Goal: Use online tool/utility

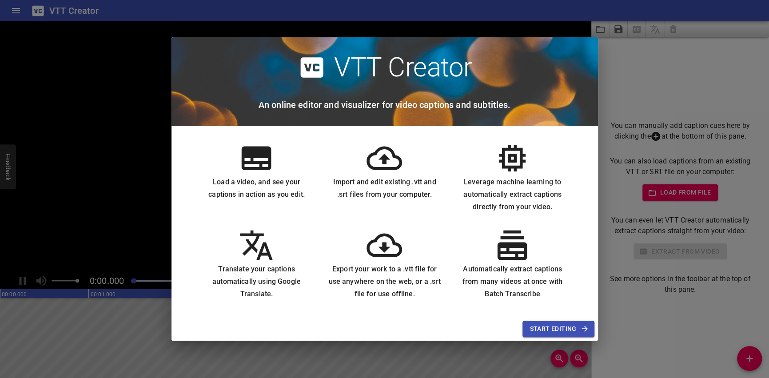
click at [569, 335] on span "Start Editing" at bounding box center [558, 329] width 57 height 11
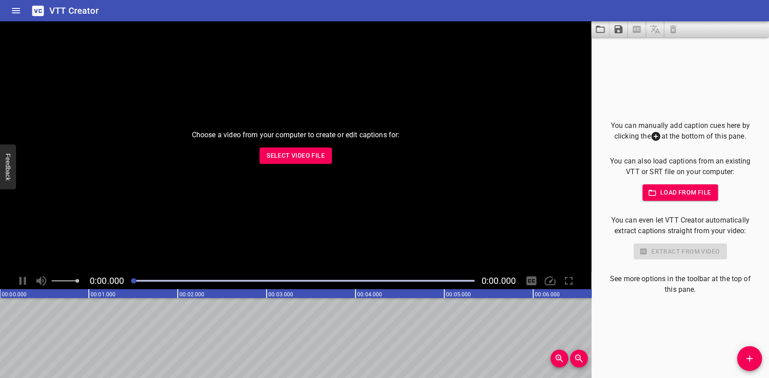
click at [303, 156] on span "Select Video File" at bounding box center [296, 155] width 58 height 11
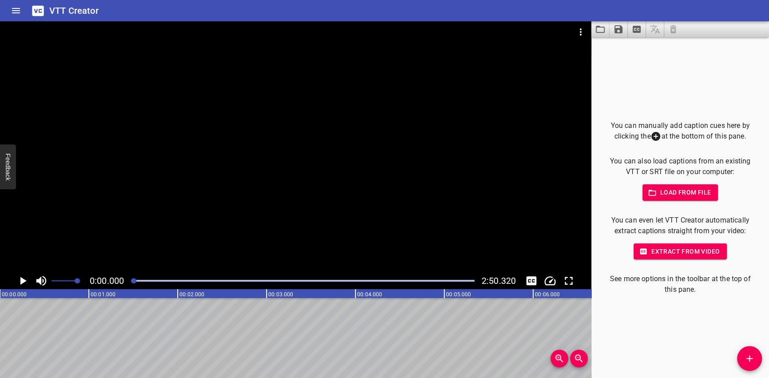
click at [28, 280] on icon "Play/Pause" at bounding box center [22, 280] width 13 height 13
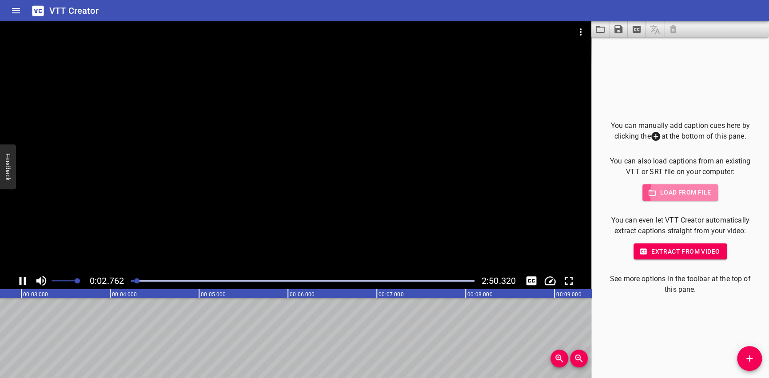
click at [653, 198] on span "Load from file" at bounding box center [681, 192] width 62 height 11
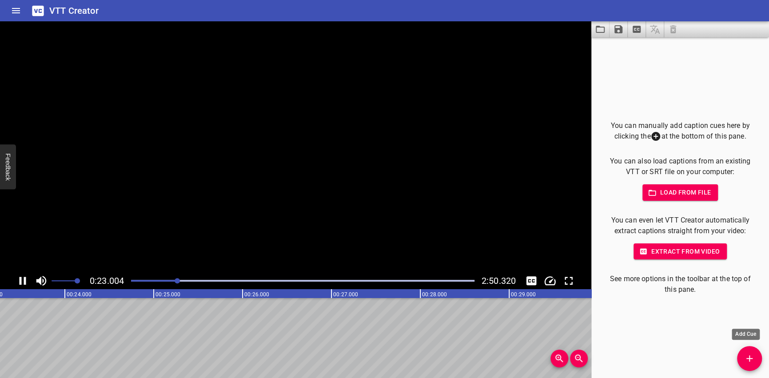
click at [746, 353] on icon "Add Cue" at bounding box center [749, 358] width 11 height 11
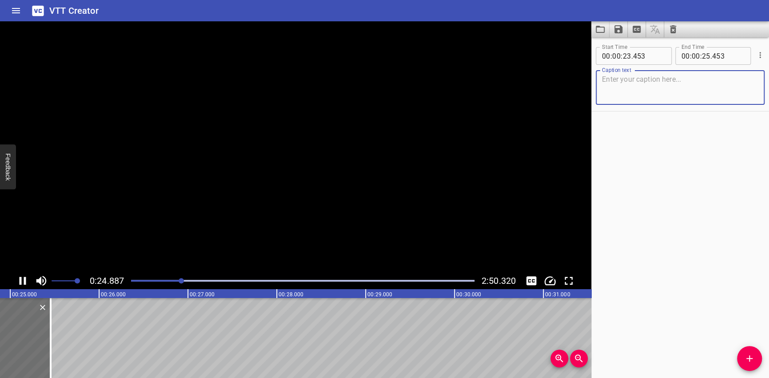
click at [659, 86] on textarea at bounding box center [680, 87] width 156 height 25
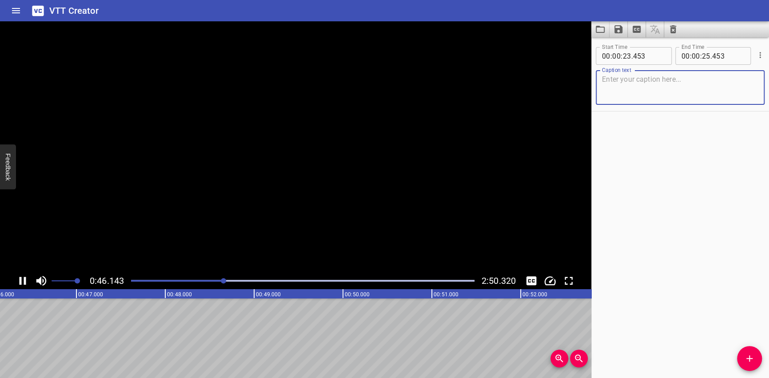
click at [660, 87] on textarea at bounding box center [680, 87] width 156 height 25
paste textarea "Pag-ibig na [PERSON_NAME] usap-usapan sa paligid ko Ngunit kung nais mong malam…"
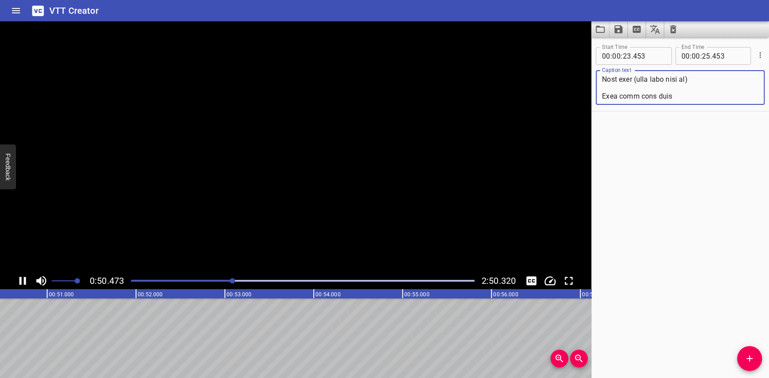
scroll to position [654, 0]
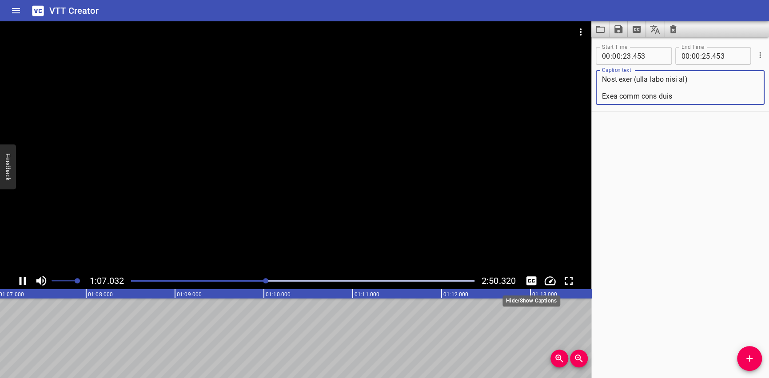
type textarea "Pag-ibig na [PERSON_NAME] usap-usapan sa paligid ko Ngunit kung nais mong malam…"
click at [530, 283] on icon "Toggle captions" at bounding box center [532, 280] width 10 height 9
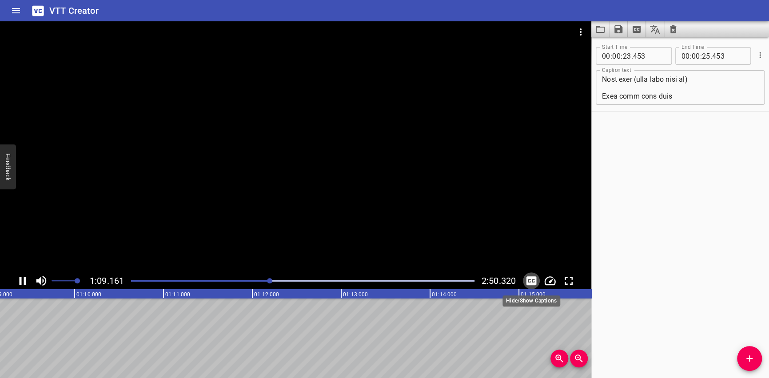
click at [530, 283] on icon "Toggle captions" at bounding box center [532, 280] width 10 height 9
click at [681, 145] on div "Start Time 00 : 00 : 23 . 453 Start Time End Time 00 : 00 : 25 . 453 End Time C…" at bounding box center [681, 207] width 178 height 341
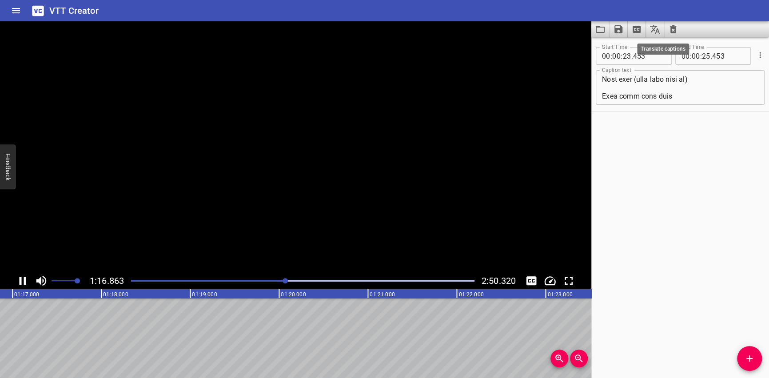
click at [659, 31] on icon "Translate captions" at bounding box center [655, 29] width 11 height 11
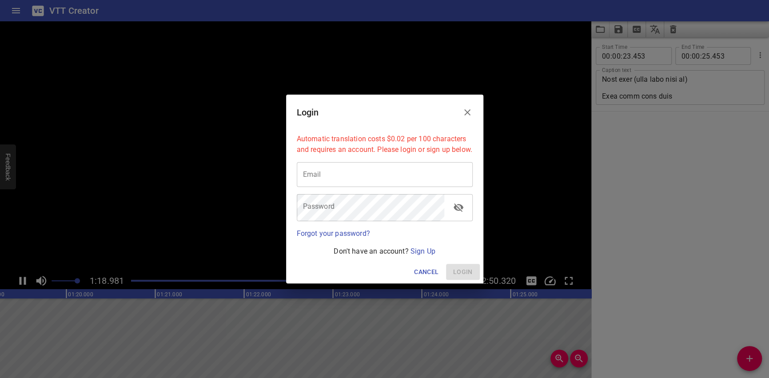
click at [376, 182] on input "email" at bounding box center [385, 174] width 176 height 25
click at [426, 256] on link "Sign Up" at bounding box center [423, 251] width 25 height 8
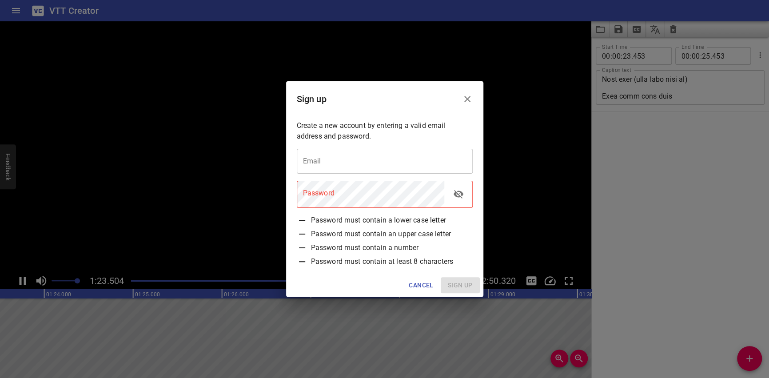
click at [387, 145] on div "Email Email" at bounding box center [384, 161] width 183 height 32
click at [356, 151] on input "email" at bounding box center [385, 161] width 176 height 25
type input "[PERSON_NAME][EMAIL_ADDRESS][DOMAIN_NAME]"
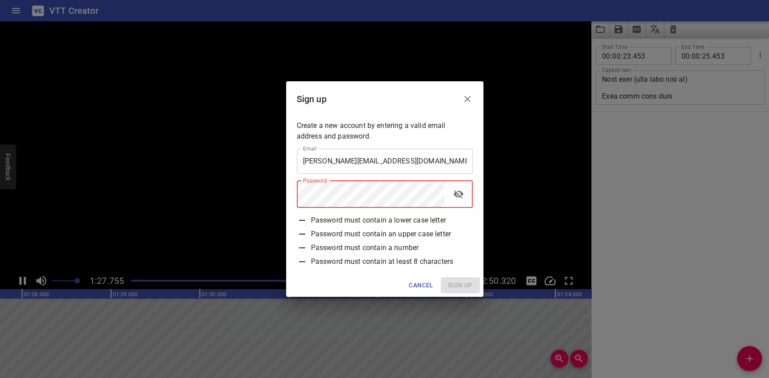
click at [464, 189] on icon "toggle password visibility" at bounding box center [458, 194] width 11 height 11
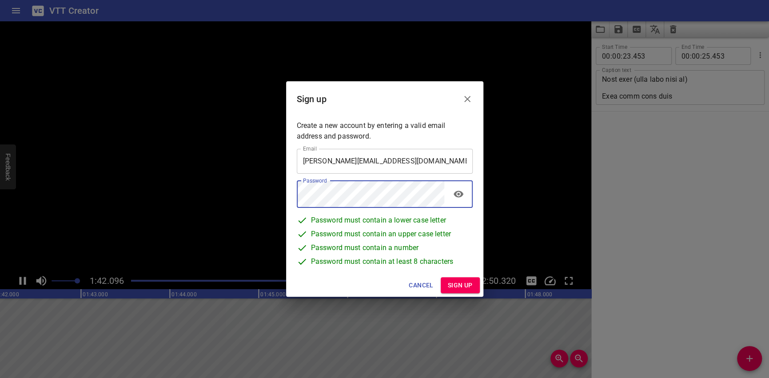
click at [457, 291] on span "Sign up" at bounding box center [460, 285] width 25 height 11
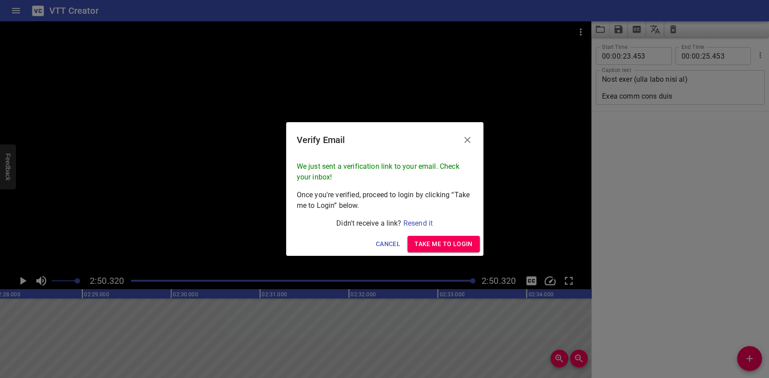
scroll to position [0, 15139]
click at [419, 243] on button "Take me to Login" at bounding box center [444, 244] width 72 height 16
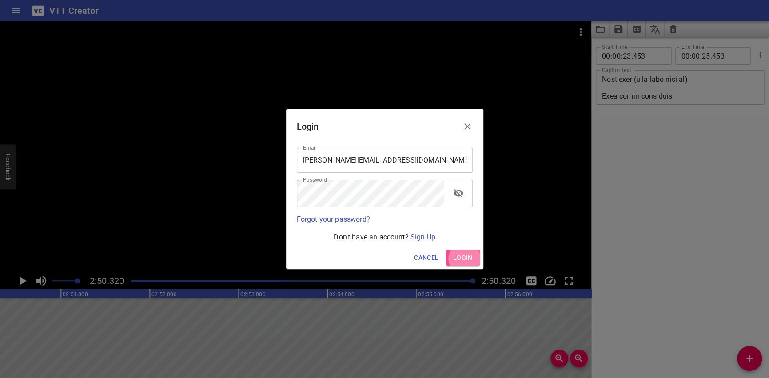
click at [471, 260] on span "Login" at bounding box center [463, 257] width 20 height 11
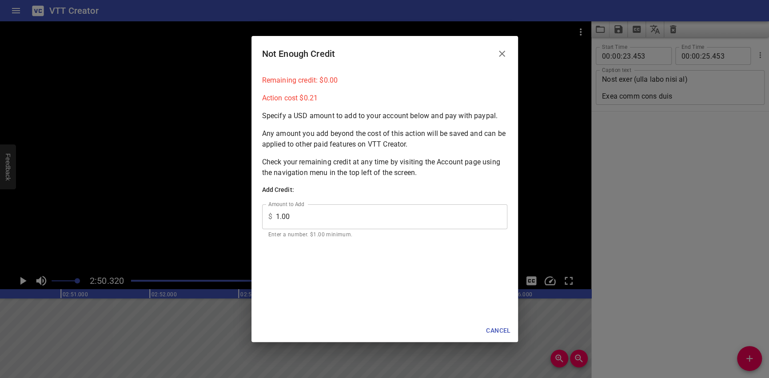
scroll to position [0, 0]
click at [505, 48] on icon "Close" at bounding box center [502, 53] width 11 height 11
